Goal: Information Seeking & Learning: Learn about a topic

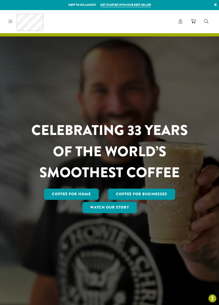
click at [11, 19] on icon at bounding box center [11, 21] width 4 height 4
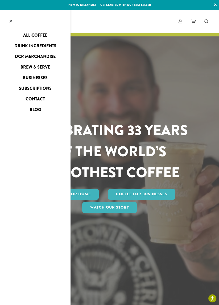
click at [34, 109] on link "Blog" at bounding box center [35, 109] width 70 height 9
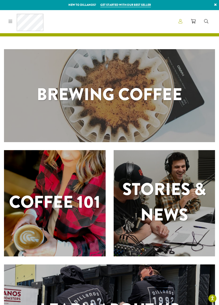
click at [179, 18] on span "Account" at bounding box center [180, 21] width 4 height 7
click at [7, 19] on link at bounding box center [9, 22] width 6 height 6
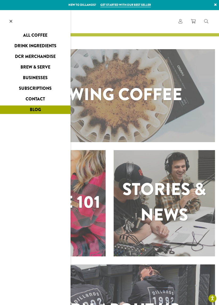
click at [31, 98] on link "Contact" at bounding box center [35, 99] width 70 height 9
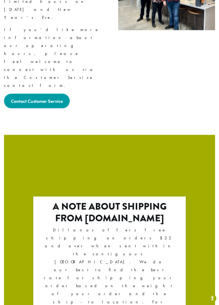
scroll to position [769, 0]
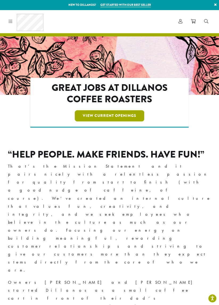
click at [124, 112] on link "View Current Openings" at bounding box center [109, 115] width 69 height 11
